Goal: Task Accomplishment & Management: Use online tool/utility

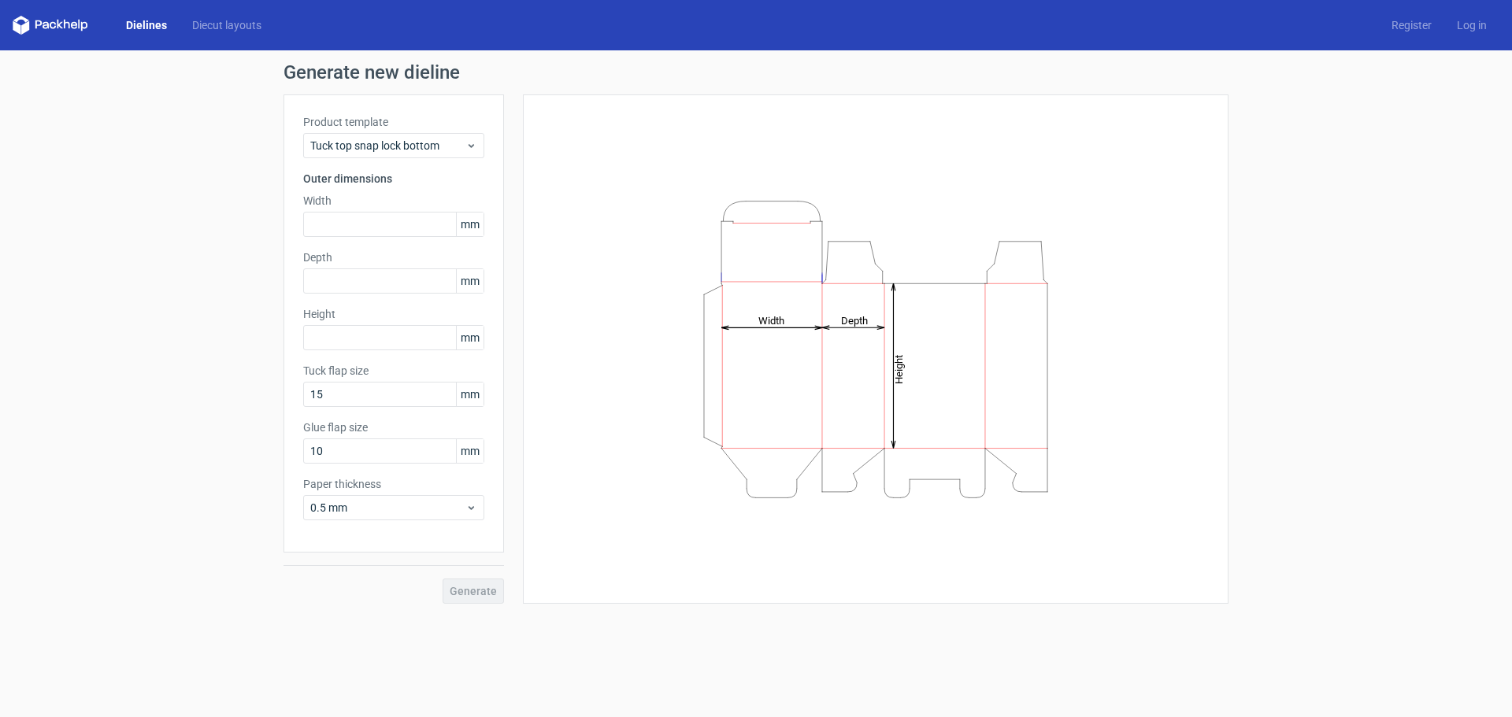
click at [469, 220] on span "mm" at bounding box center [470, 225] width 28 height 24
click at [221, 26] on link "Diecut layouts" at bounding box center [227, 25] width 94 height 16
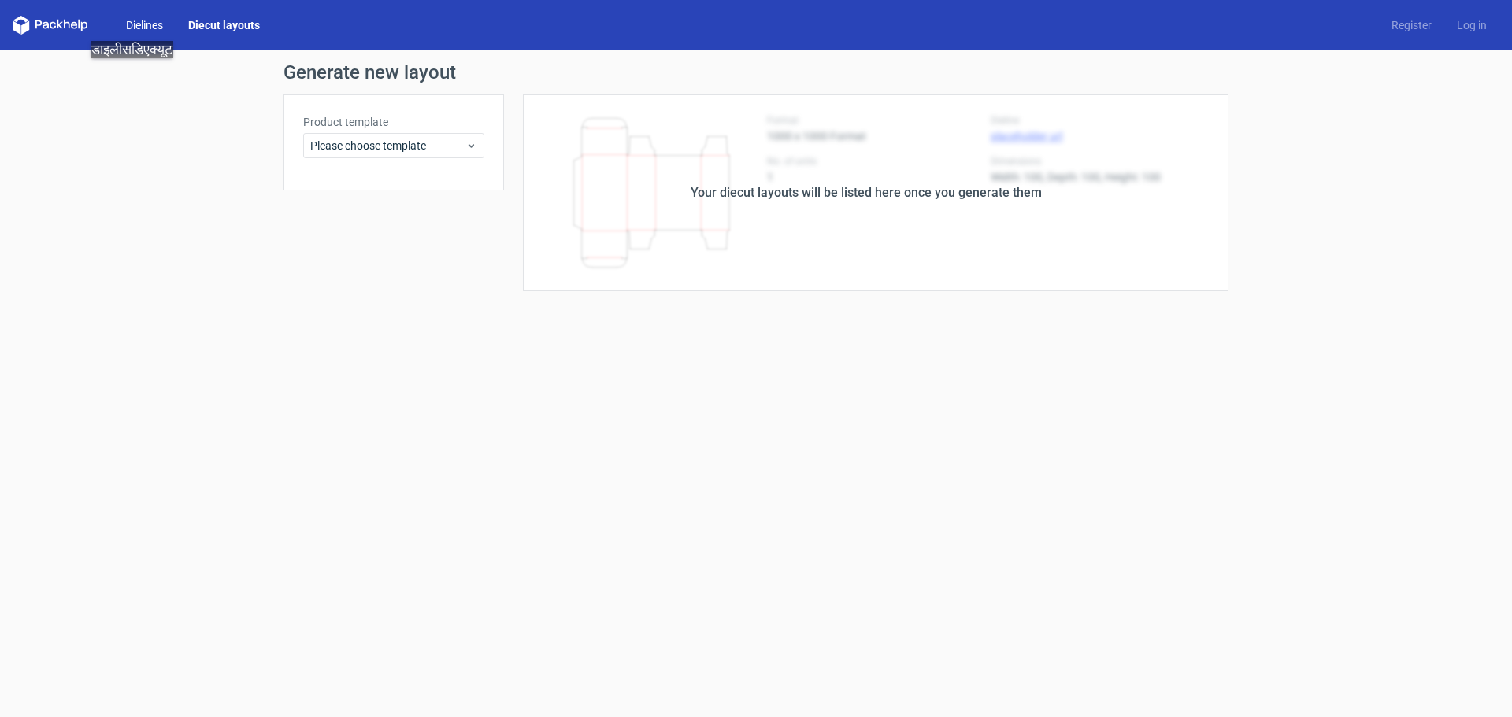
click at [145, 25] on link "Dielines" at bounding box center [144, 25] width 62 height 16
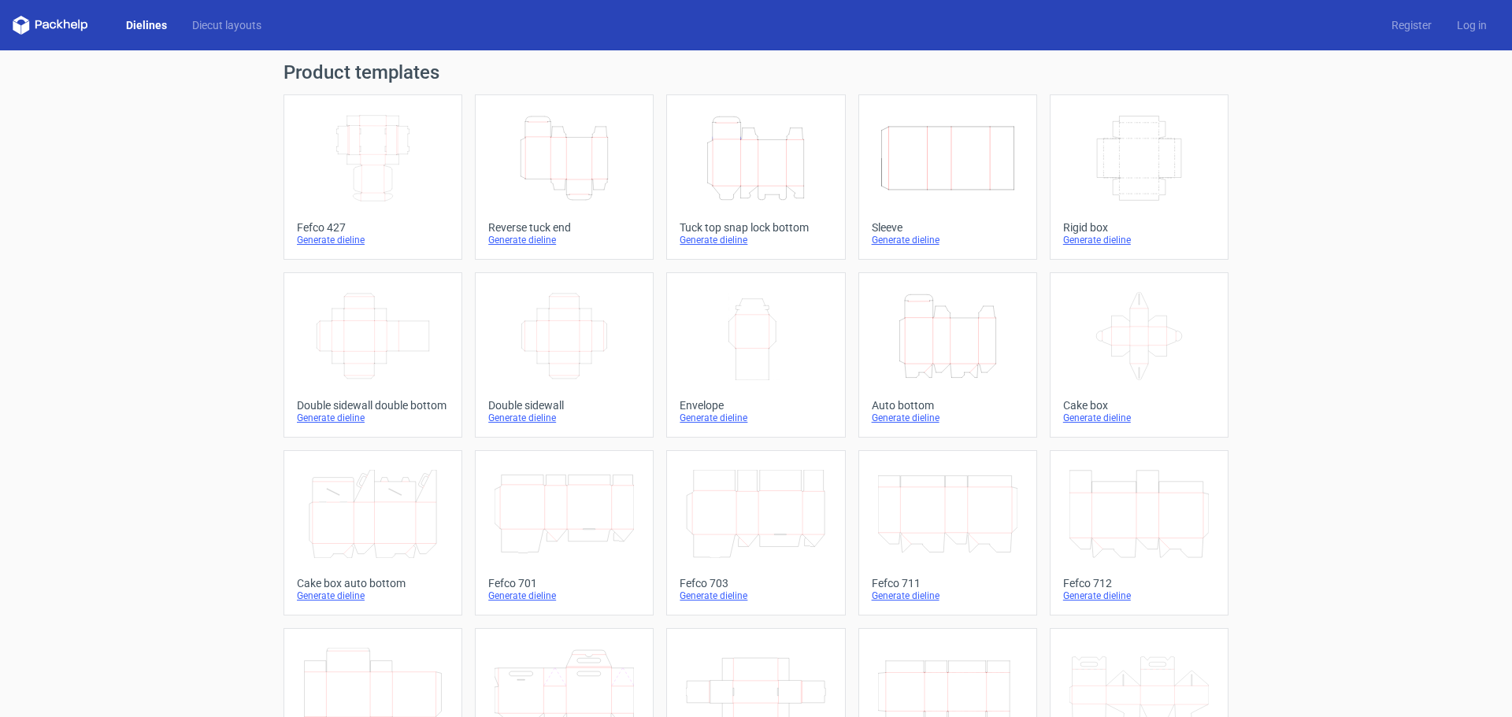
click at [64, 24] on icon at bounding box center [67, 24] width 6 height 9
click at [346, 243] on div "Generate dieline" at bounding box center [373, 240] width 152 height 13
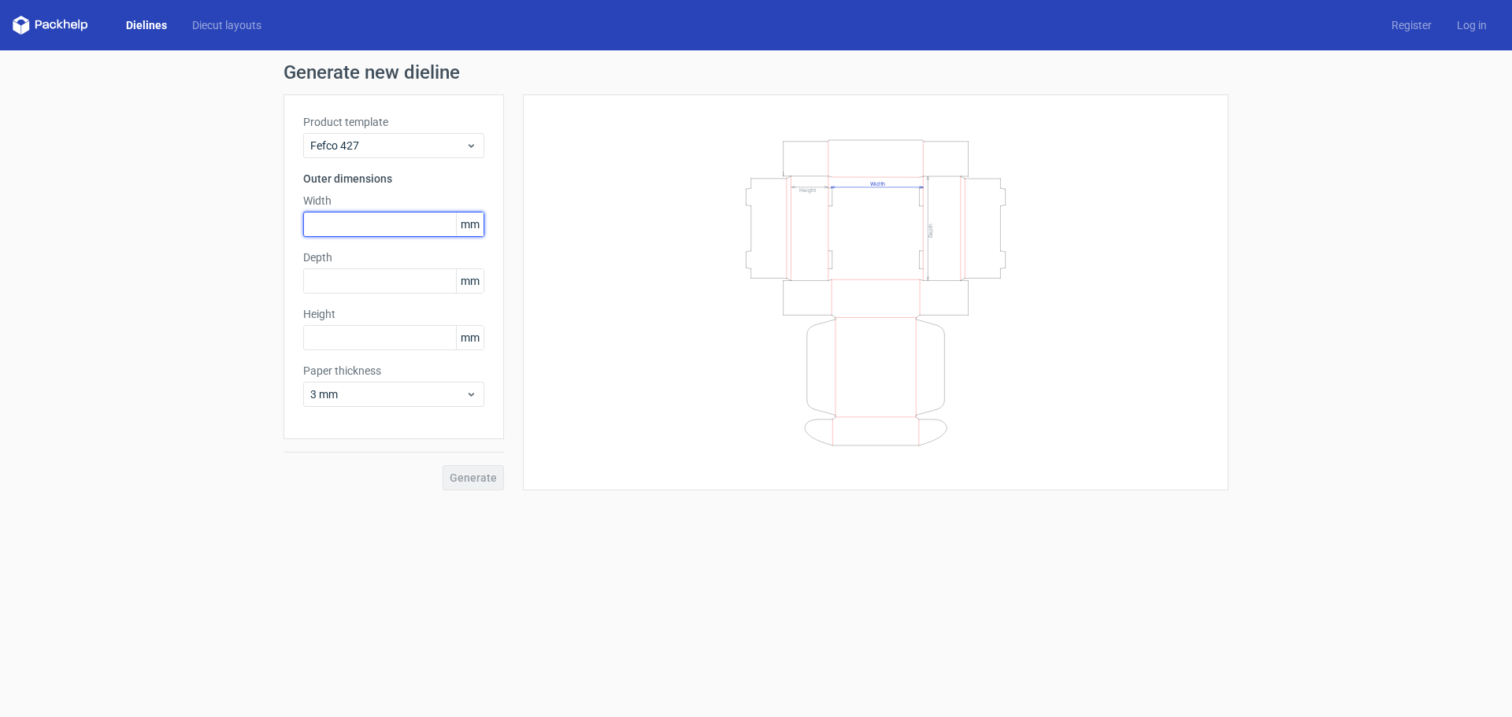
click at [387, 224] on input "text" at bounding box center [393, 224] width 181 height 25
paste input "2286"
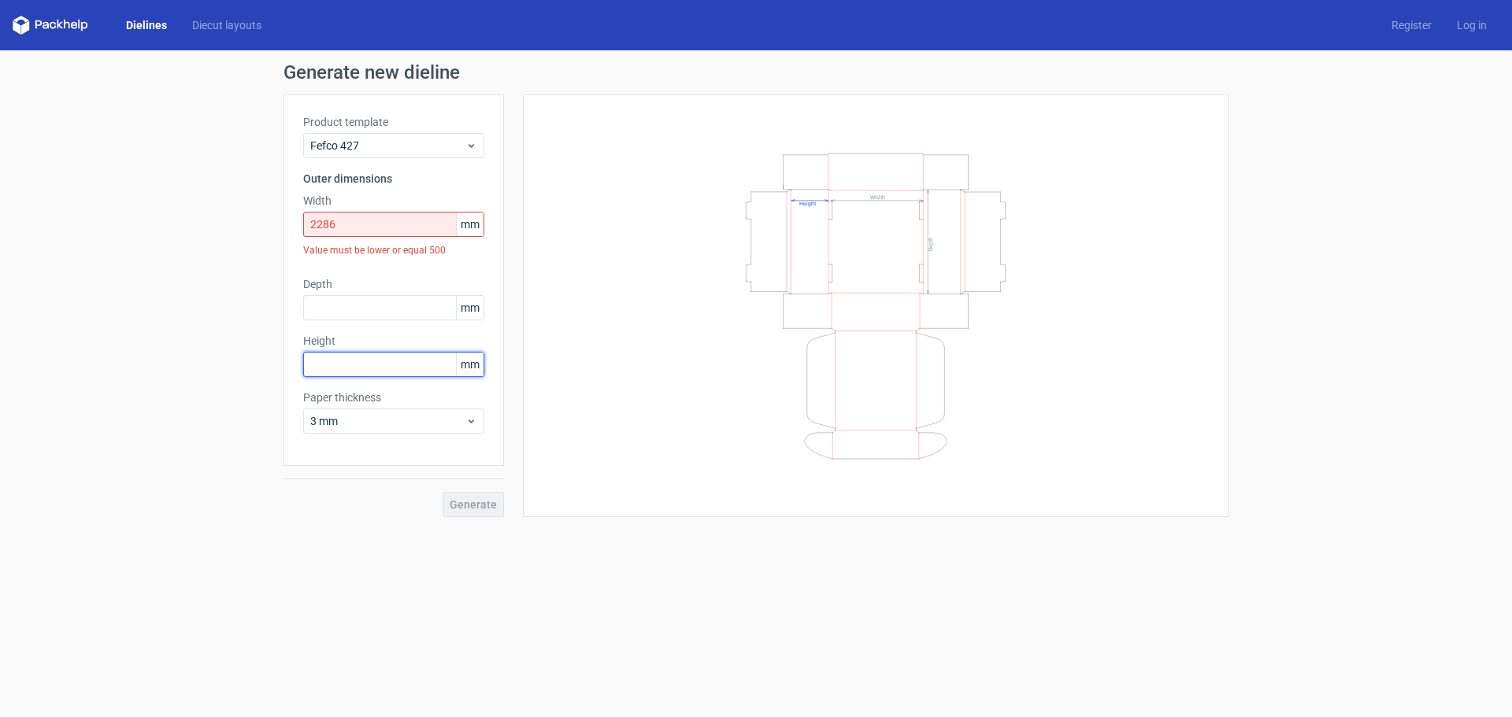
click at [366, 329] on div "Product template Fefco 427 Outer dimensions Width 2286 mm Value must be lower o…" at bounding box center [393, 280] width 220 height 372
click at [376, 221] on input "2286" at bounding box center [393, 224] width 181 height 25
drag, startPoint x: 376, startPoint y: 221, endPoint x: 256, endPoint y: 220, distance: 120.5
click at [256, 220] on div "Generate new dieline Product template Fefco 427 Outer dimensions Width 2286 mm …" at bounding box center [756, 289] width 1512 height 479
paste input "text"
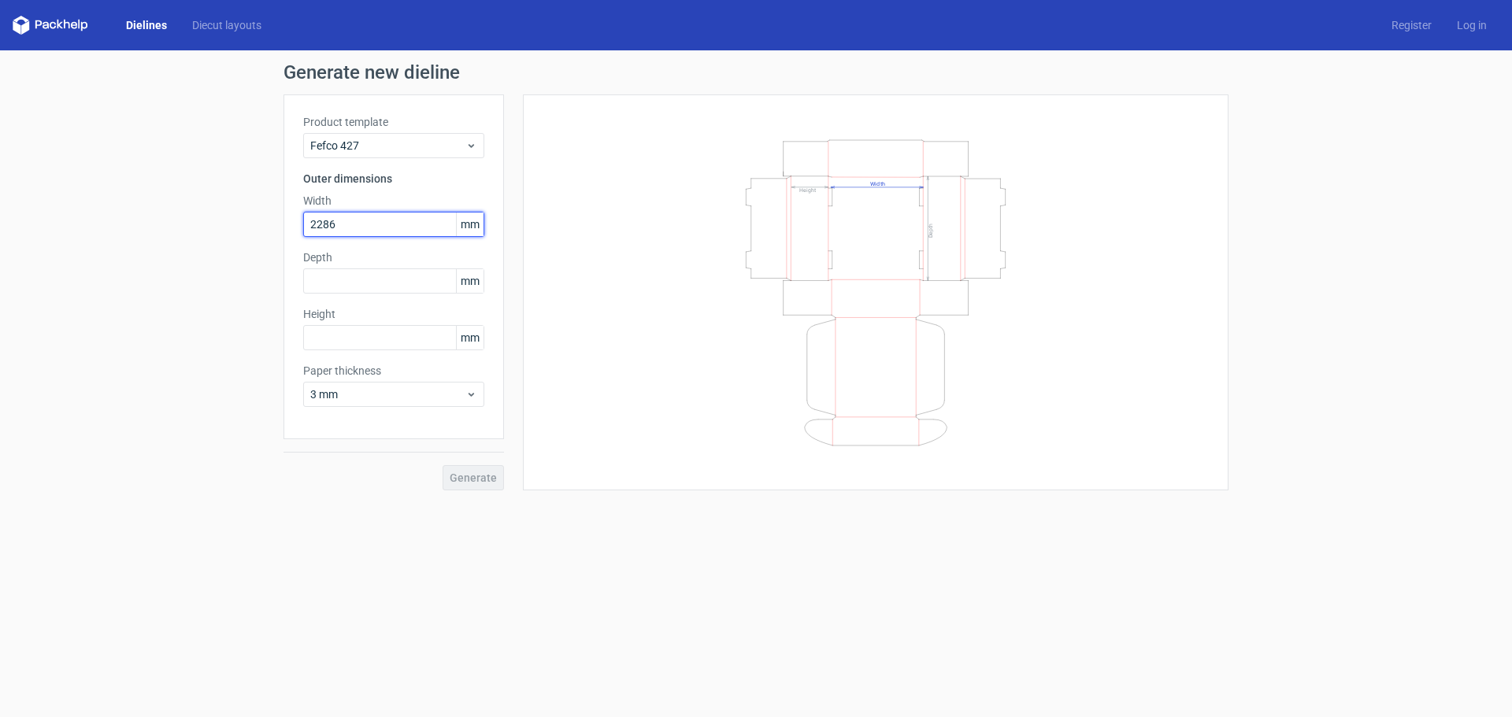
click at [328, 222] on input "2286" at bounding box center [393, 224] width 181 height 25
click at [329, 223] on input "2286" at bounding box center [393, 224] width 181 height 25
type input "2286"
click at [475, 228] on span "mm" at bounding box center [470, 225] width 28 height 24
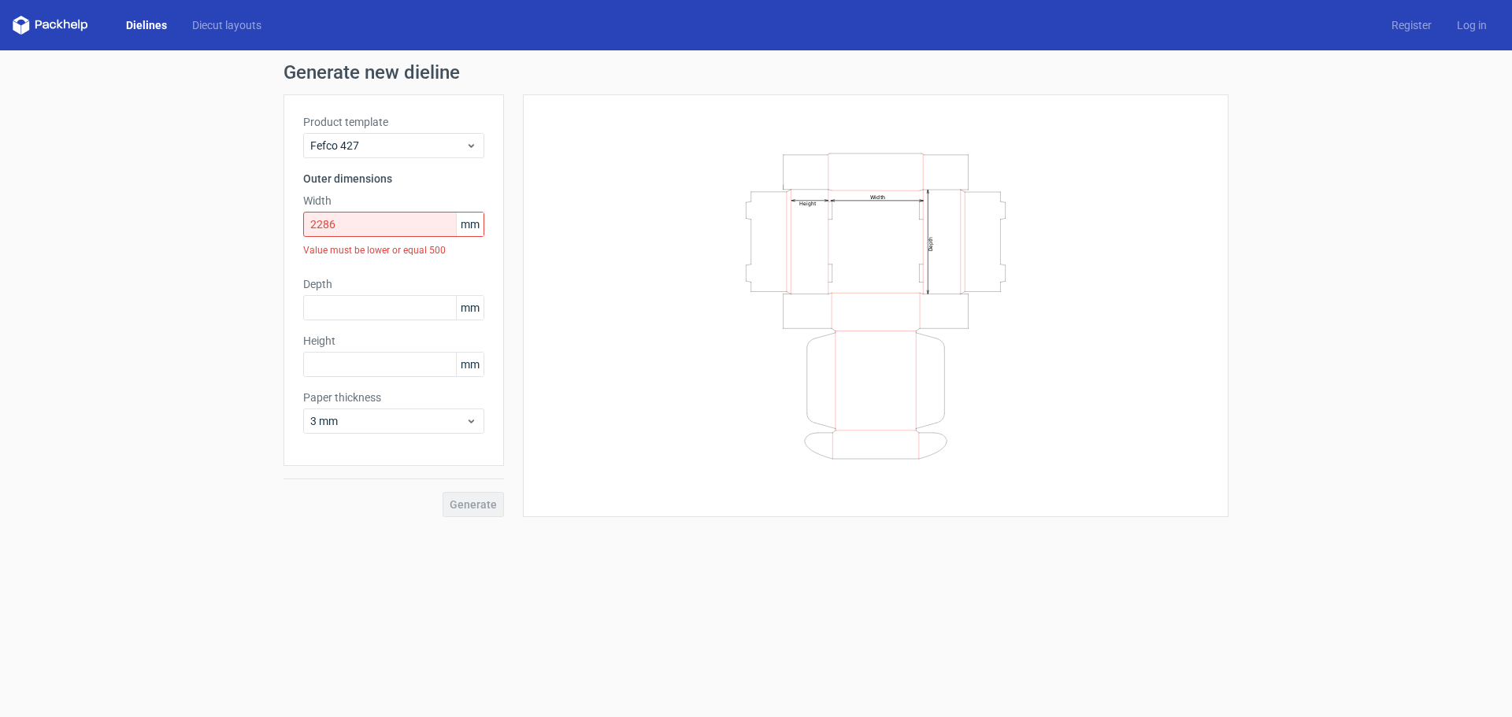
click at [475, 228] on span "mm" at bounding box center [470, 225] width 28 height 24
click at [473, 144] on icon at bounding box center [471, 145] width 12 height 13
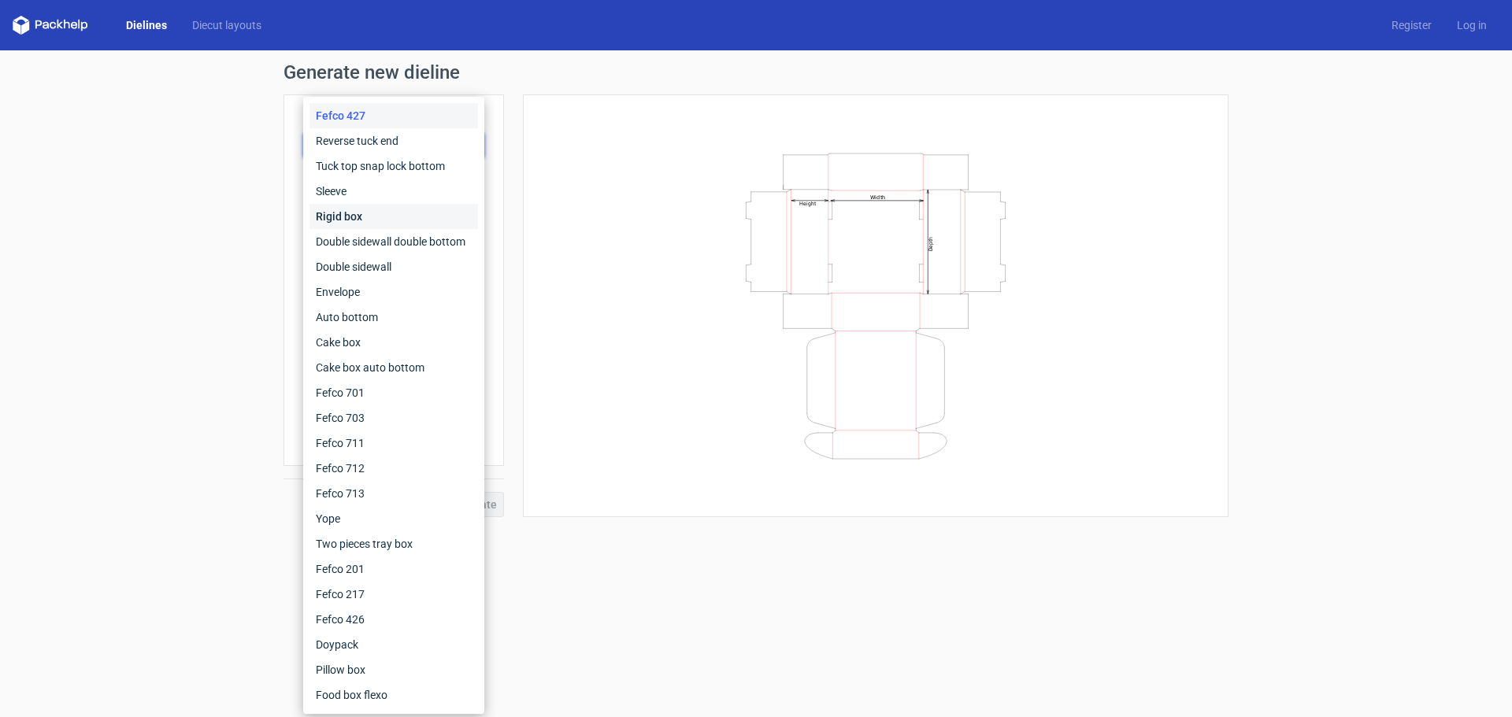
click at [348, 215] on div "Rigid box" at bounding box center [393, 216] width 168 height 25
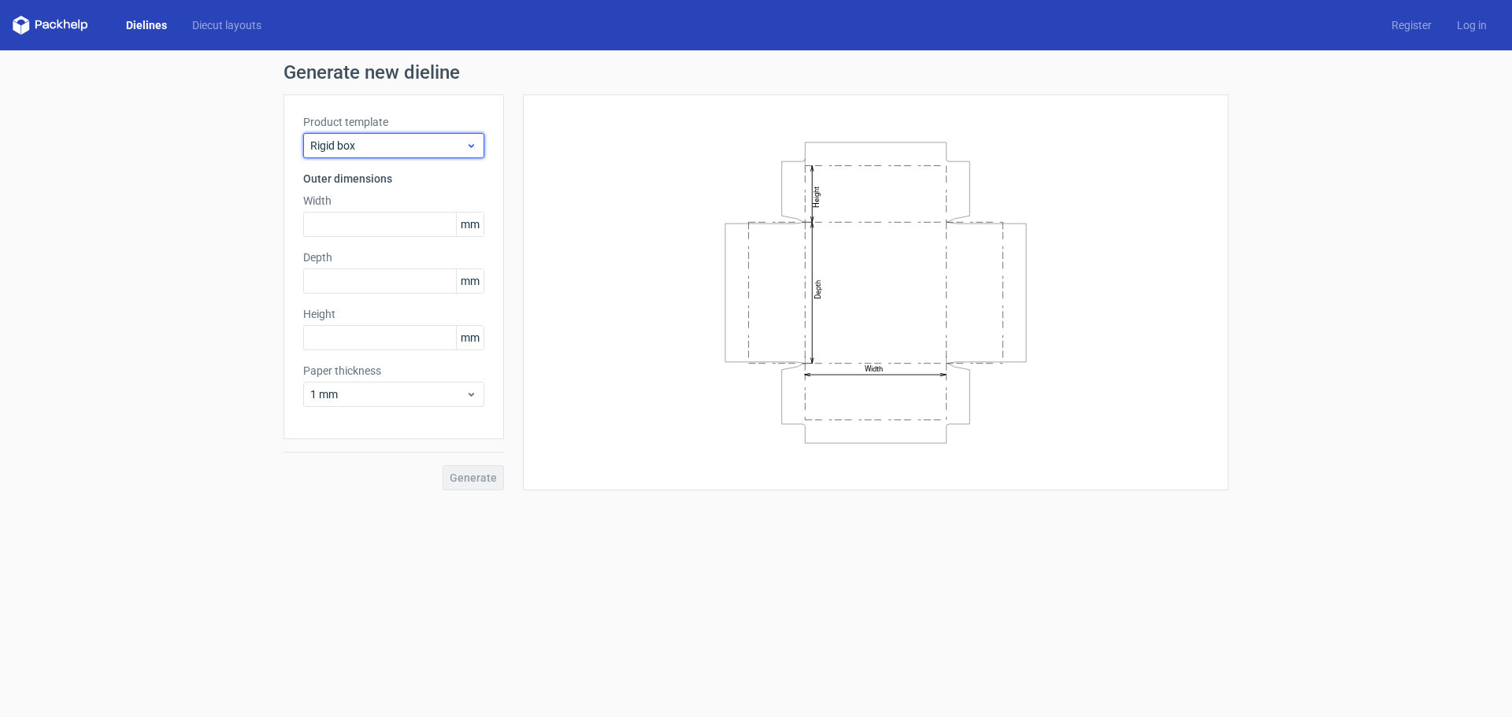
click at [449, 146] on span "Rigid box" at bounding box center [387, 146] width 155 height 16
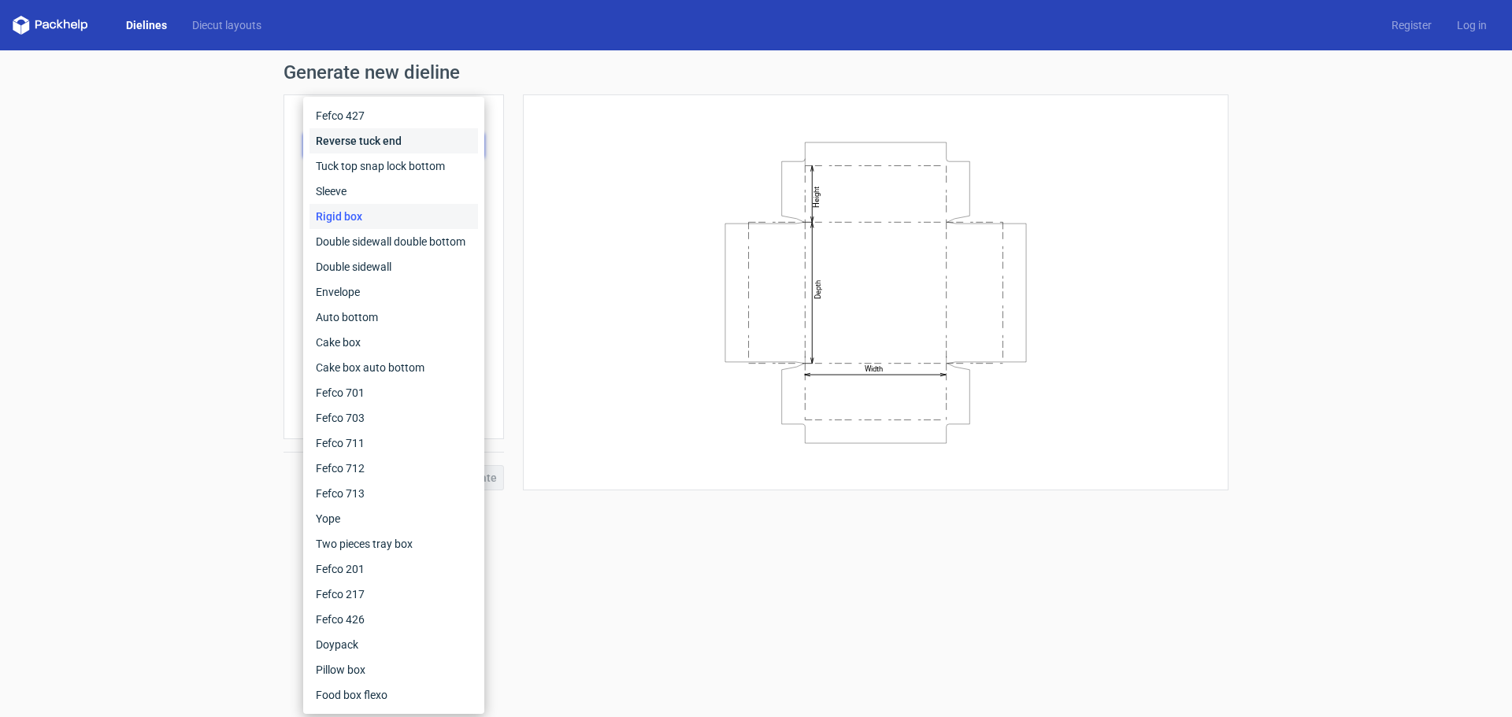
click at [408, 139] on div "Reverse tuck end" at bounding box center [393, 140] width 168 height 25
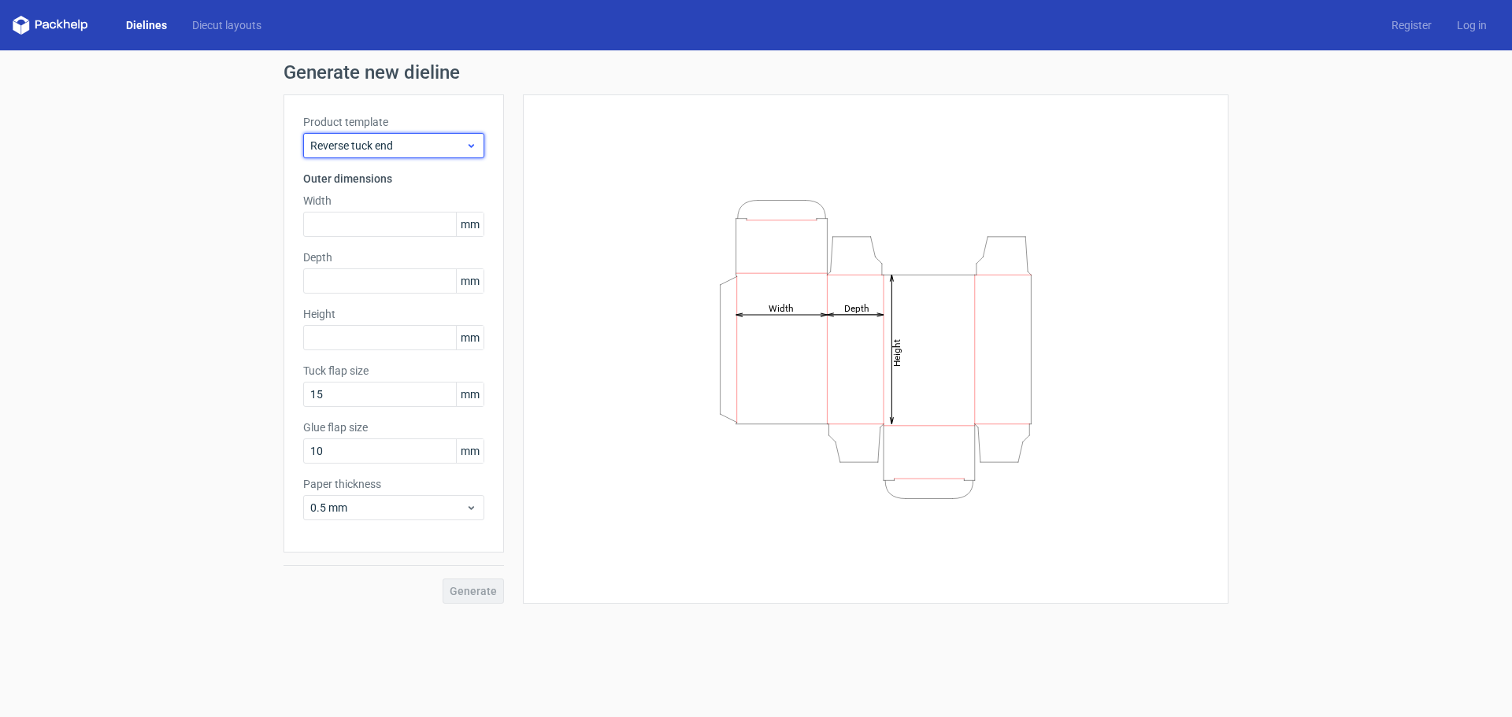
click at [419, 139] on span "Reverse tuck end" at bounding box center [387, 146] width 155 height 16
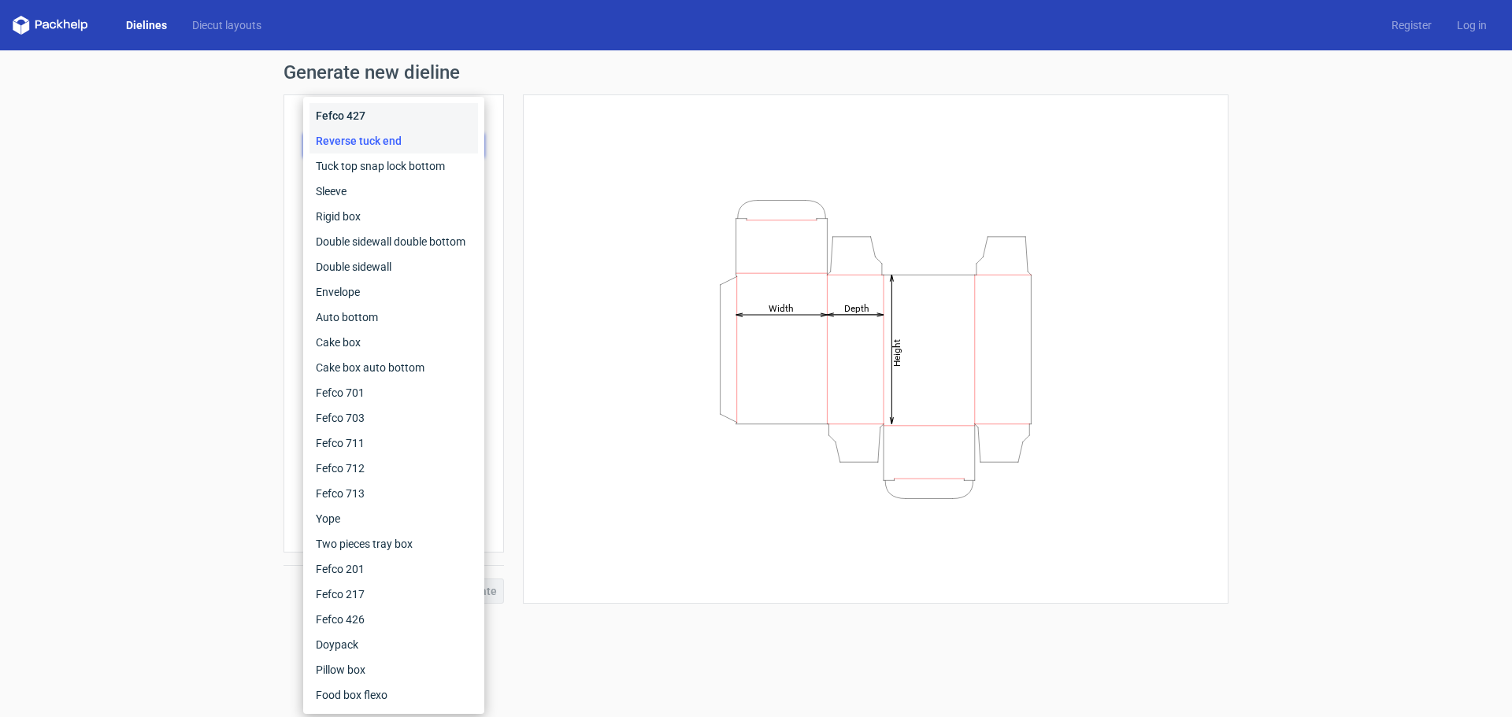
click at [352, 113] on div "Fefco 427" at bounding box center [393, 115] width 168 height 25
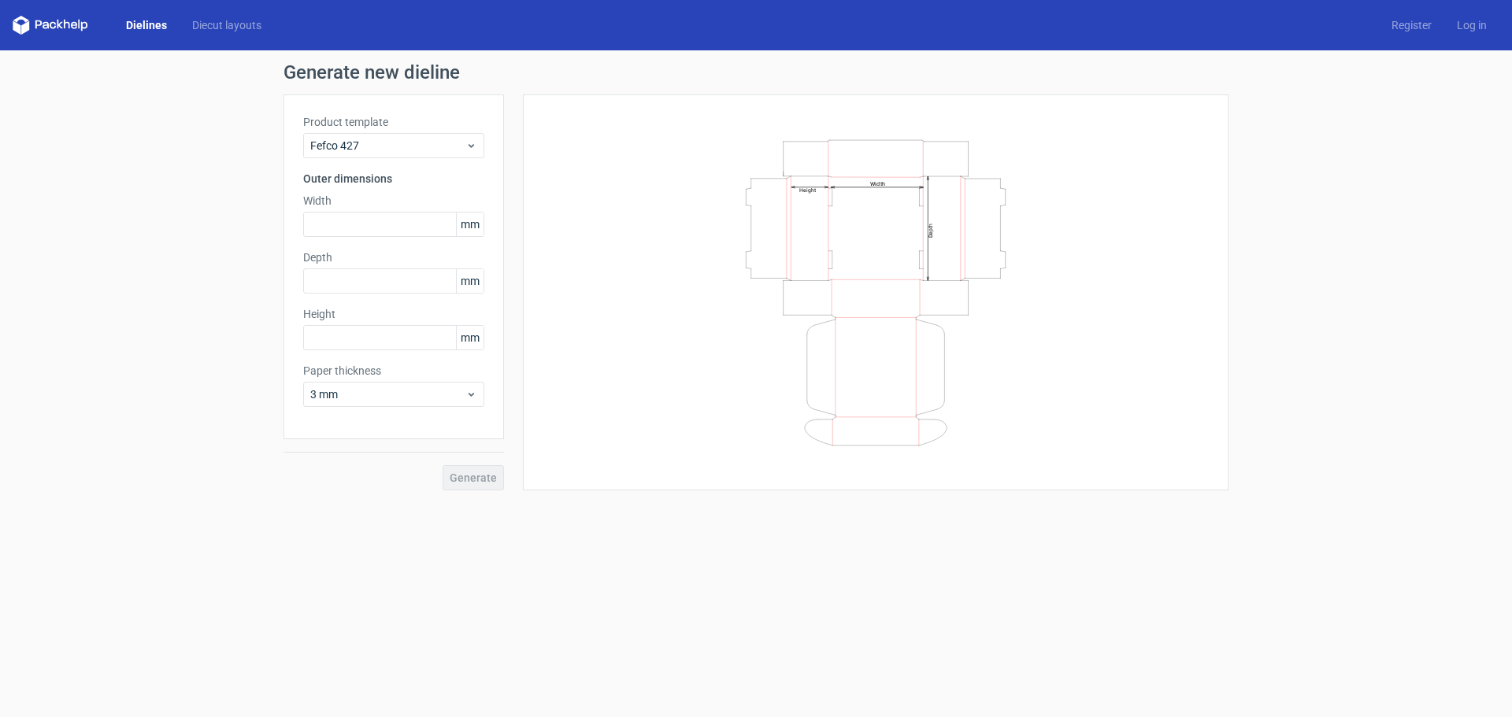
click at [465, 224] on span "mm" at bounding box center [470, 225] width 28 height 24
click at [413, 225] on input "text" at bounding box center [393, 224] width 181 height 25
paste input "2286"
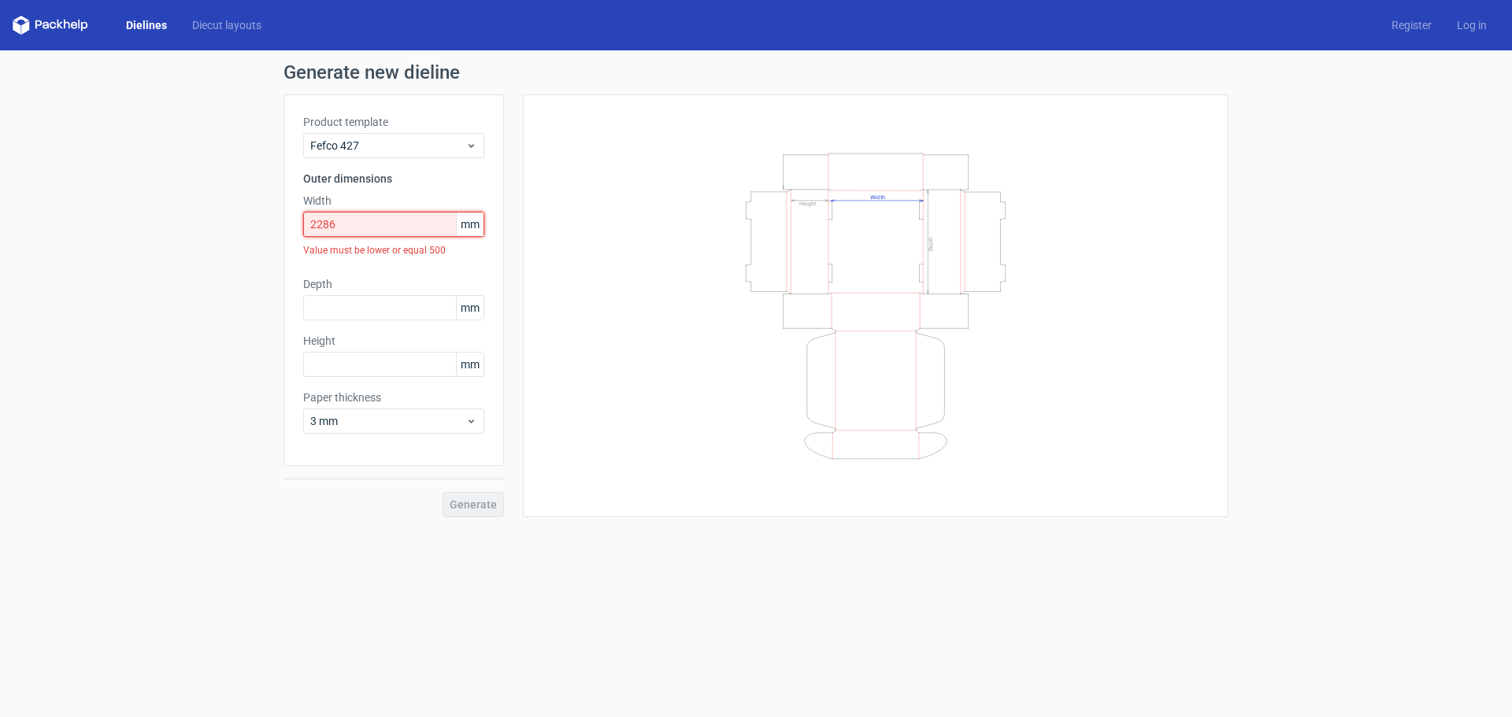
drag, startPoint x: 365, startPoint y: 228, endPoint x: 302, endPoint y: 223, distance: 63.2
click at [302, 223] on div "Product template Fefco 427 Outer dimensions Width 2286 mm Value must be lower o…" at bounding box center [393, 280] width 220 height 372
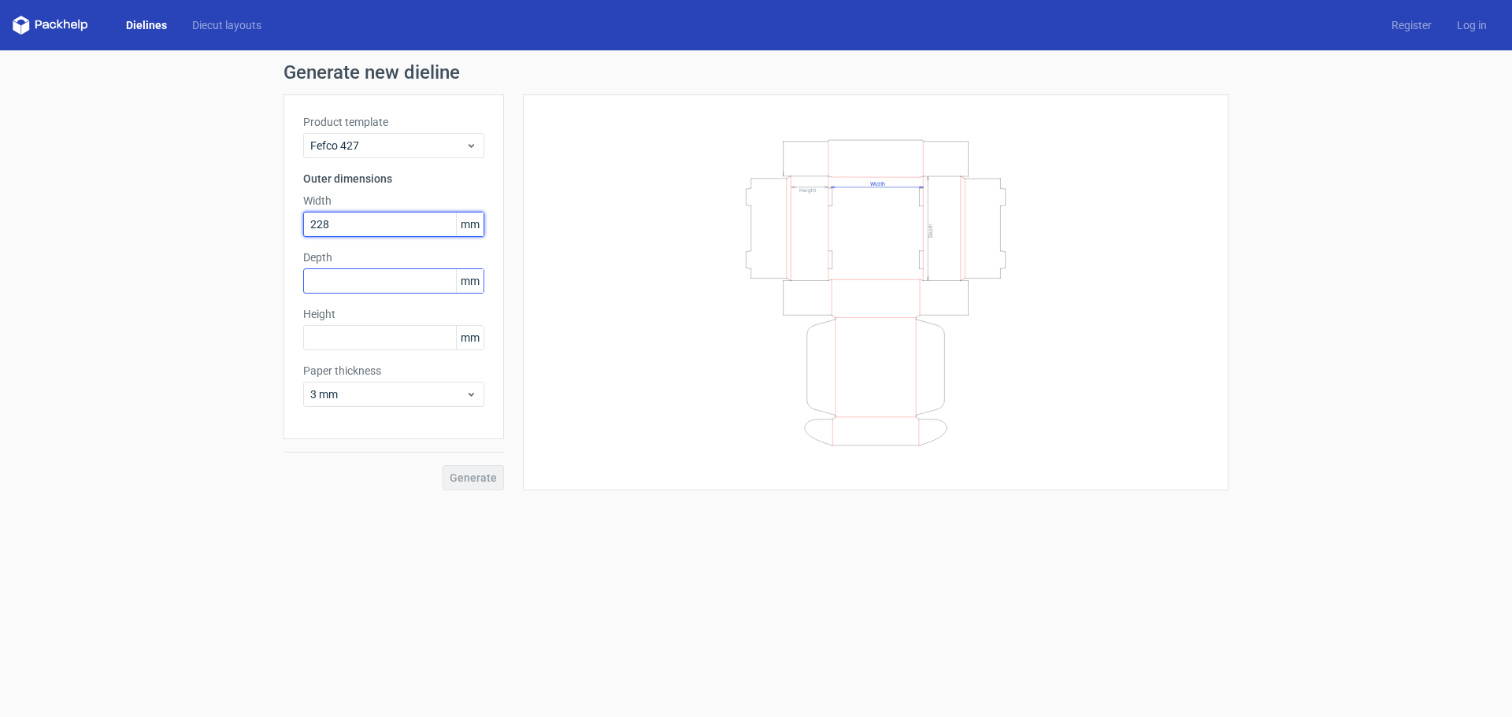
type input "228"
click at [348, 283] on input "text" at bounding box center [393, 280] width 181 height 25
type input "228"
click at [339, 337] on input "text" at bounding box center [393, 337] width 181 height 25
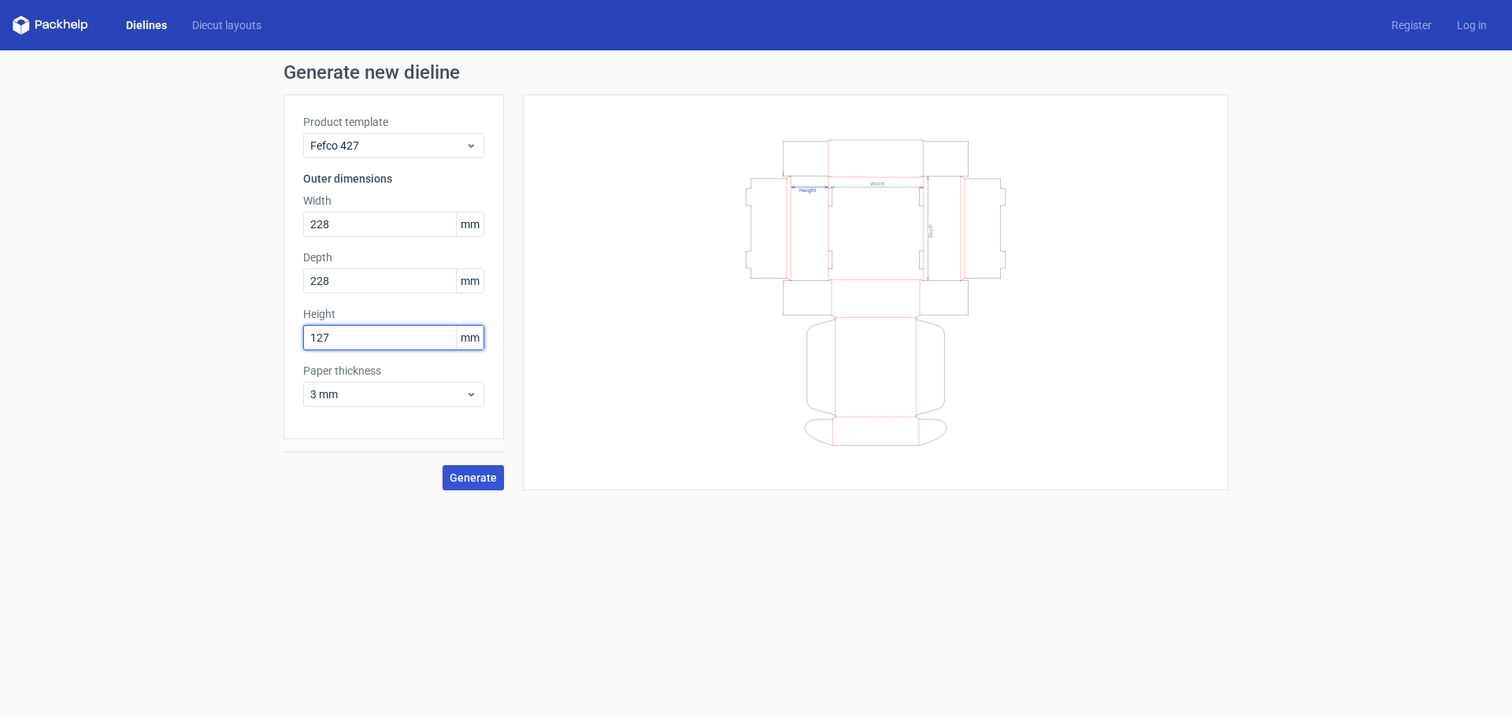
type input "127"
click at [461, 479] on span "Generate" at bounding box center [473, 477] width 47 height 11
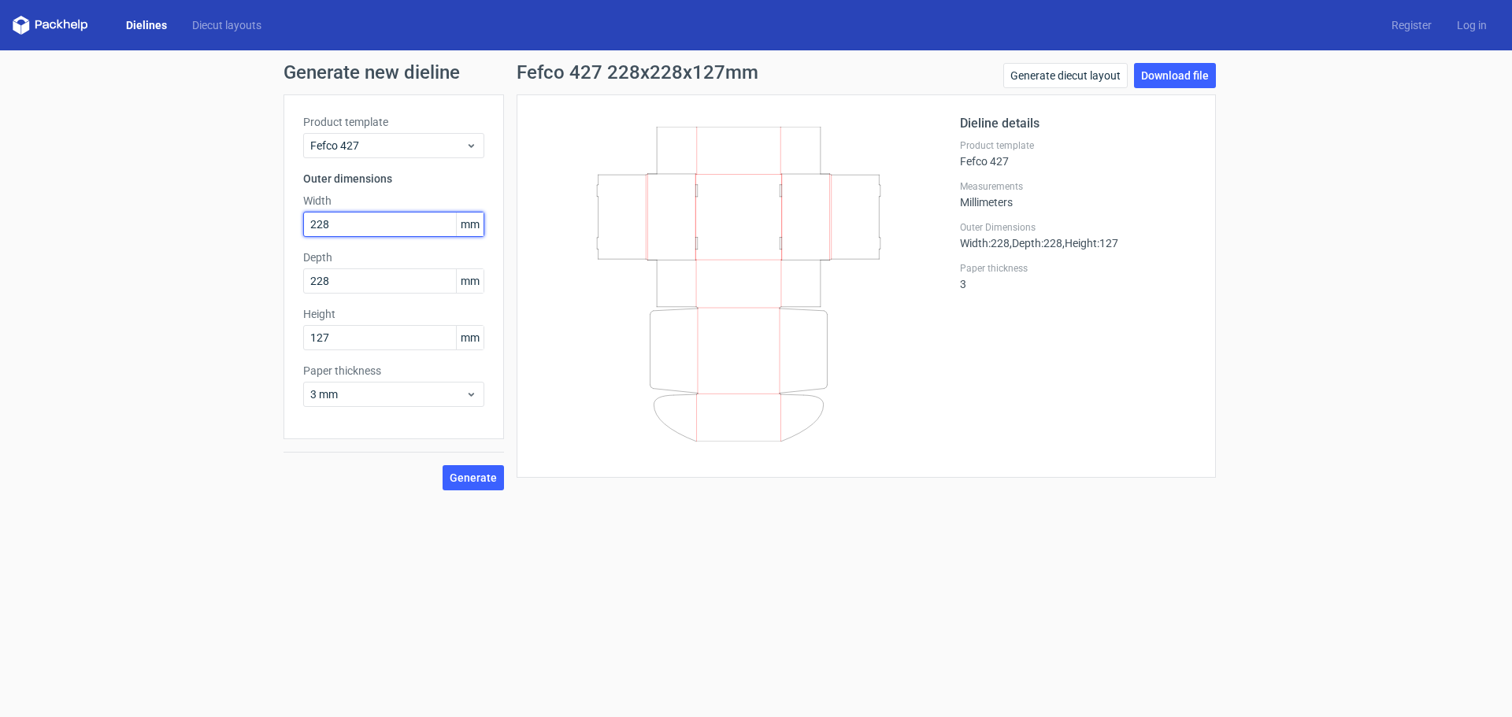
click at [380, 223] on input "228" at bounding box center [393, 224] width 181 height 25
type input "228"
click at [475, 396] on icon at bounding box center [471, 394] width 12 height 13
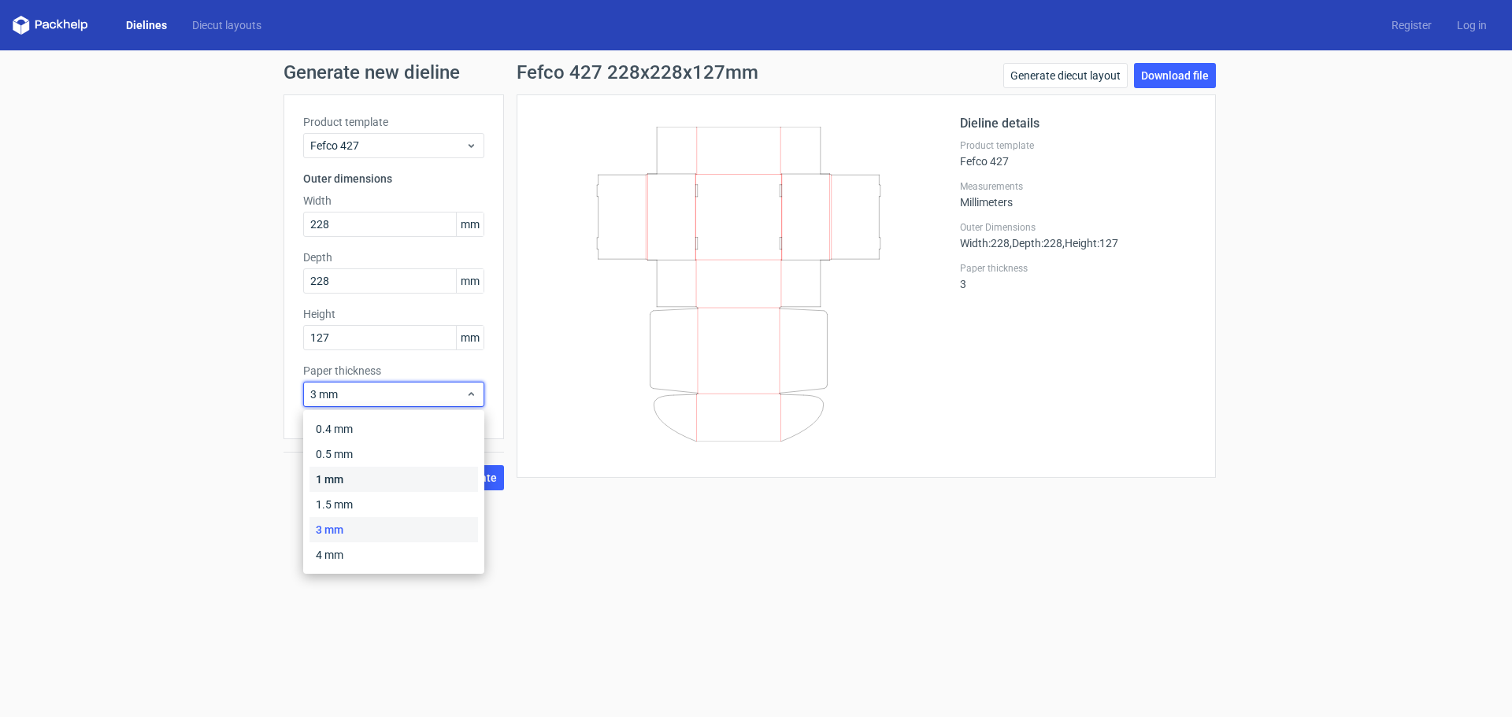
click at [364, 478] on div "1 mm" at bounding box center [393, 479] width 168 height 25
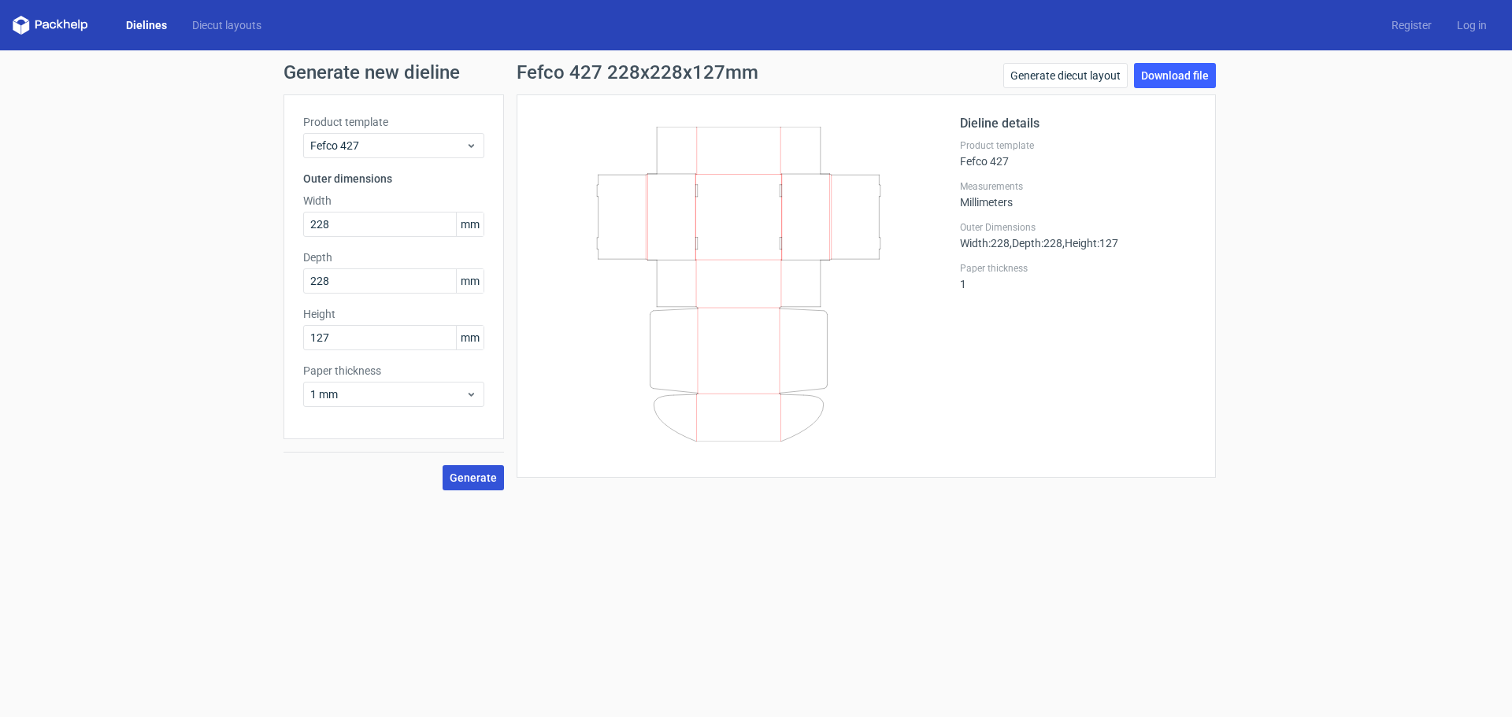
click at [470, 479] on span "Generate" at bounding box center [473, 477] width 47 height 11
click at [1161, 76] on link "Download file" at bounding box center [1175, 75] width 82 height 25
